Goal: Check status: Check status

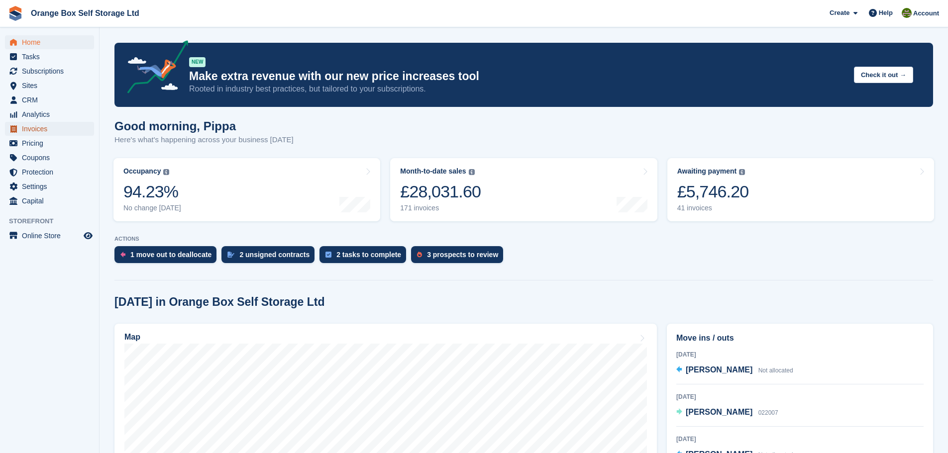
click at [53, 127] on span "Invoices" at bounding box center [52, 129] width 60 height 14
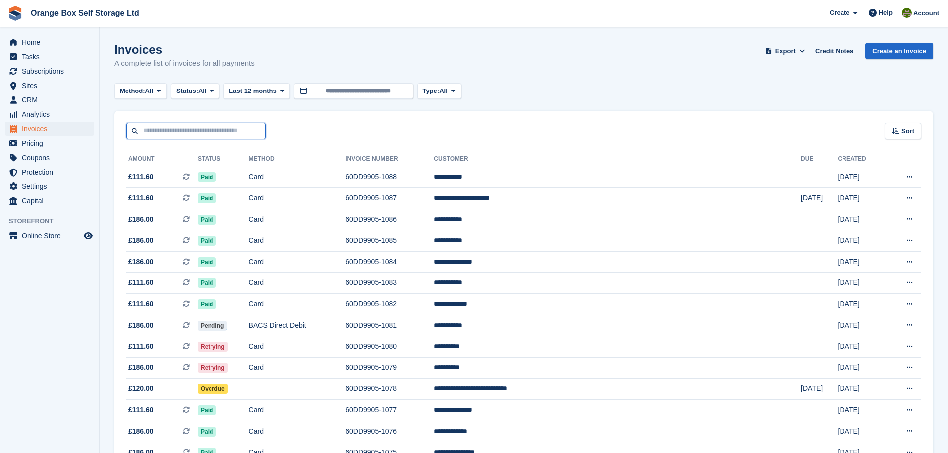
click at [217, 138] on input "text" at bounding box center [195, 131] width 139 height 16
type input "***"
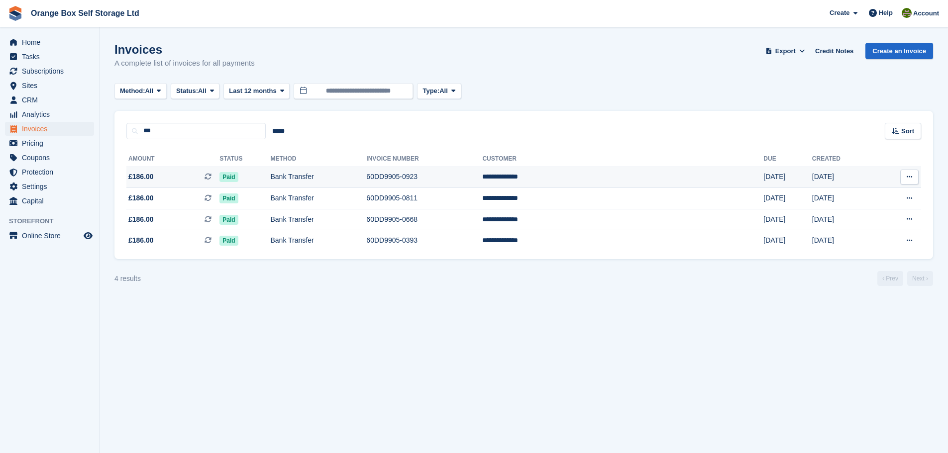
click at [482, 175] on td "60DD9905-0923" at bounding box center [424, 177] width 116 height 21
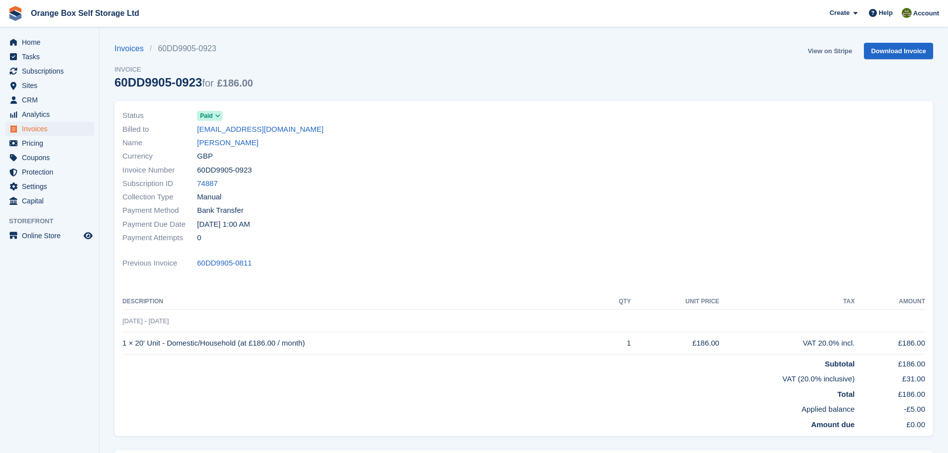
click at [849, 49] on link "View on Stripe" at bounding box center [829, 51] width 52 height 16
click at [834, 54] on link "View on Stripe" at bounding box center [829, 51] width 52 height 16
